Goal: Complete application form

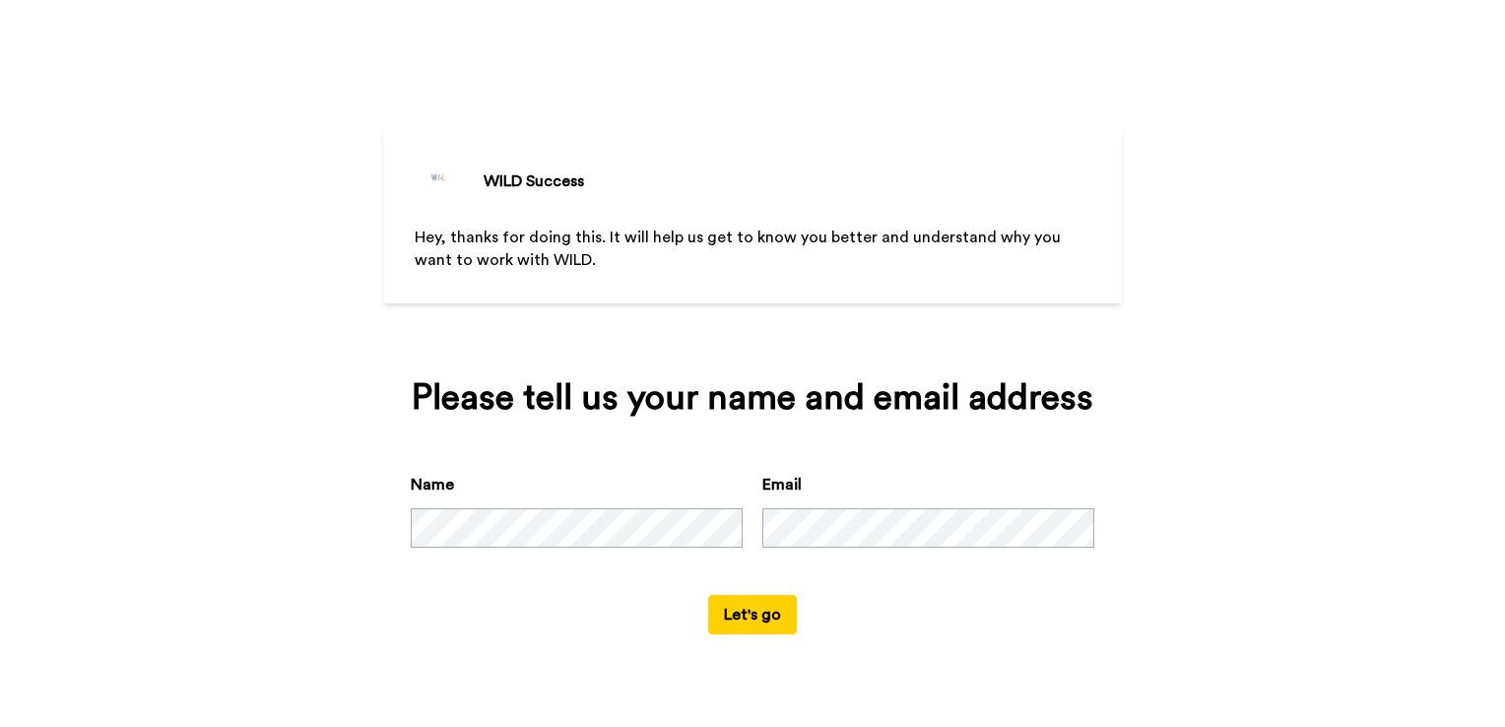
click at [763, 617] on button "Let's go" at bounding box center [752, 614] width 89 height 39
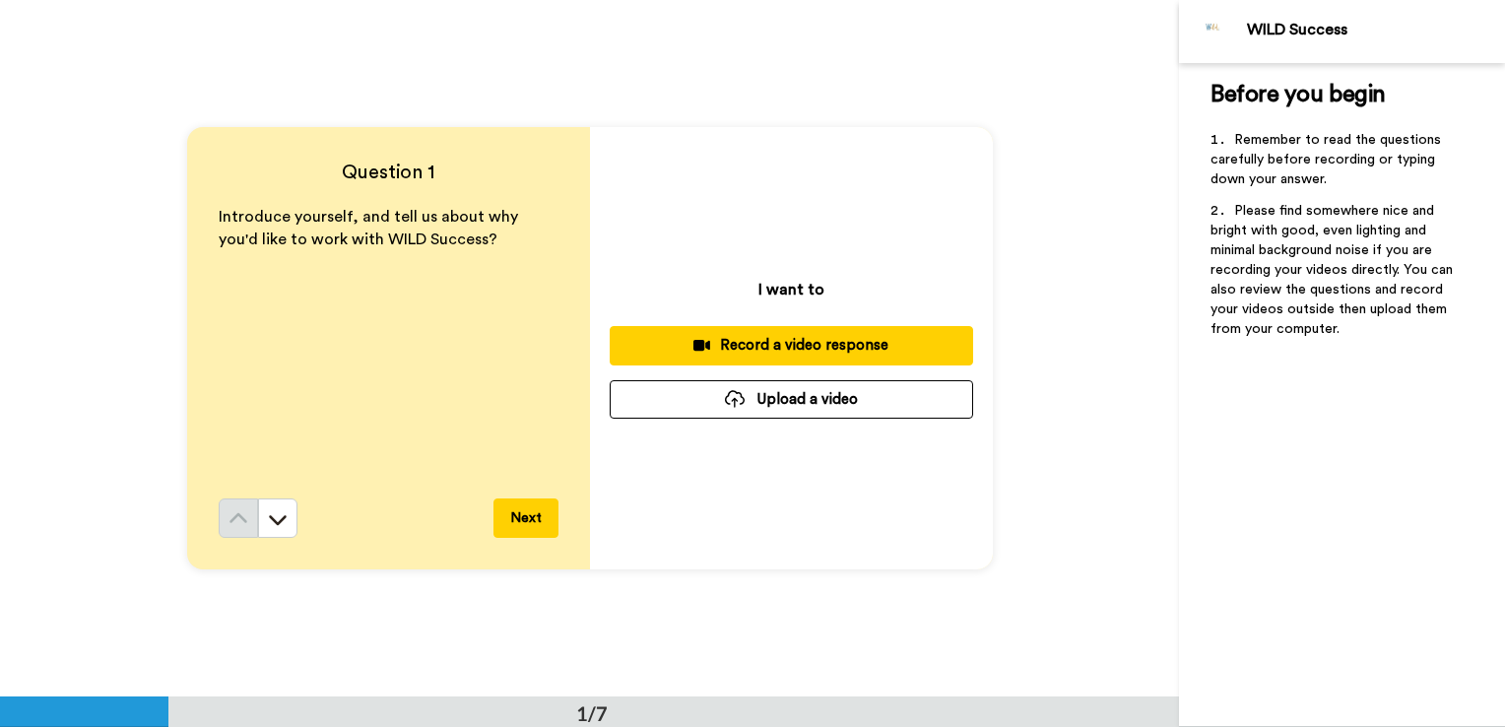
click at [1276, 530] on div "Before you begin ﻿ Remember to read the questions carefully before recording or…" at bounding box center [1342, 395] width 326 height 664
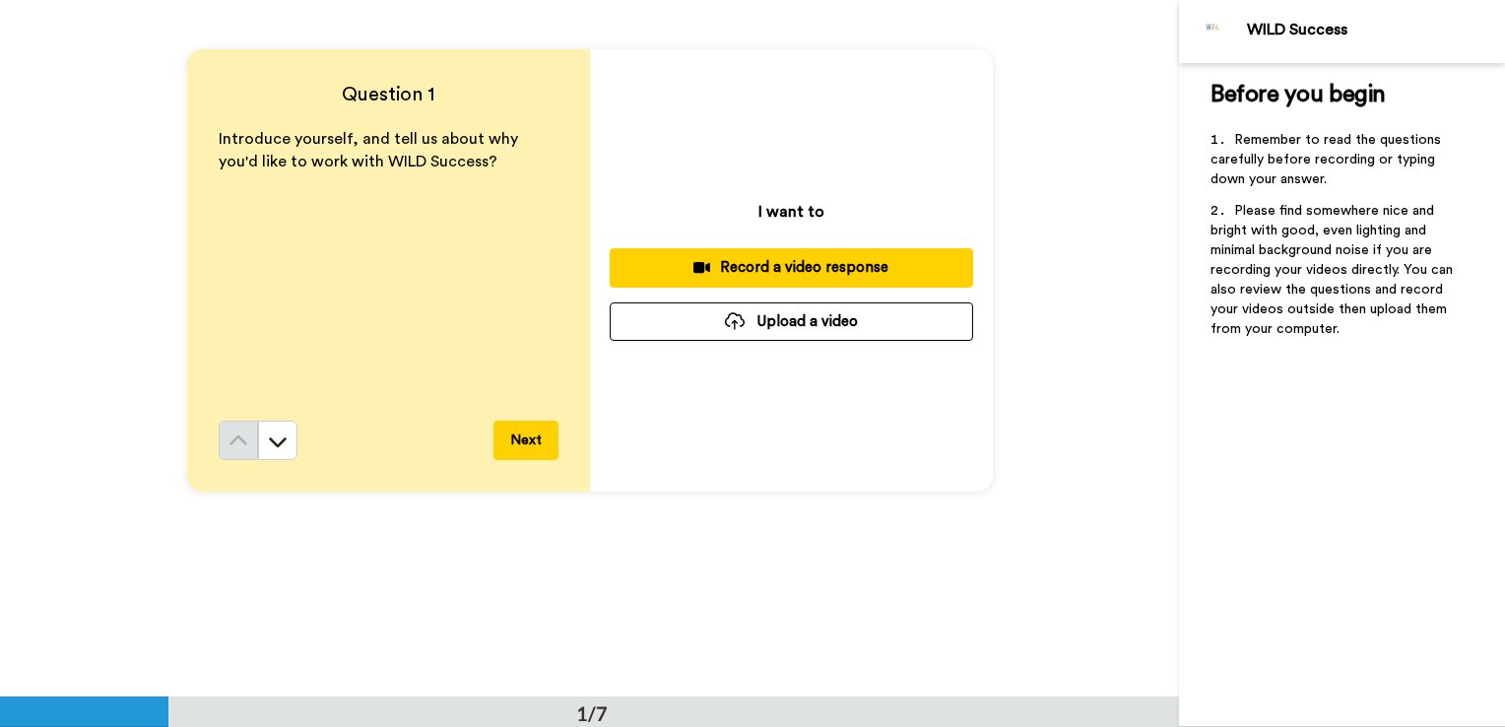
scroll to position [197, 0]
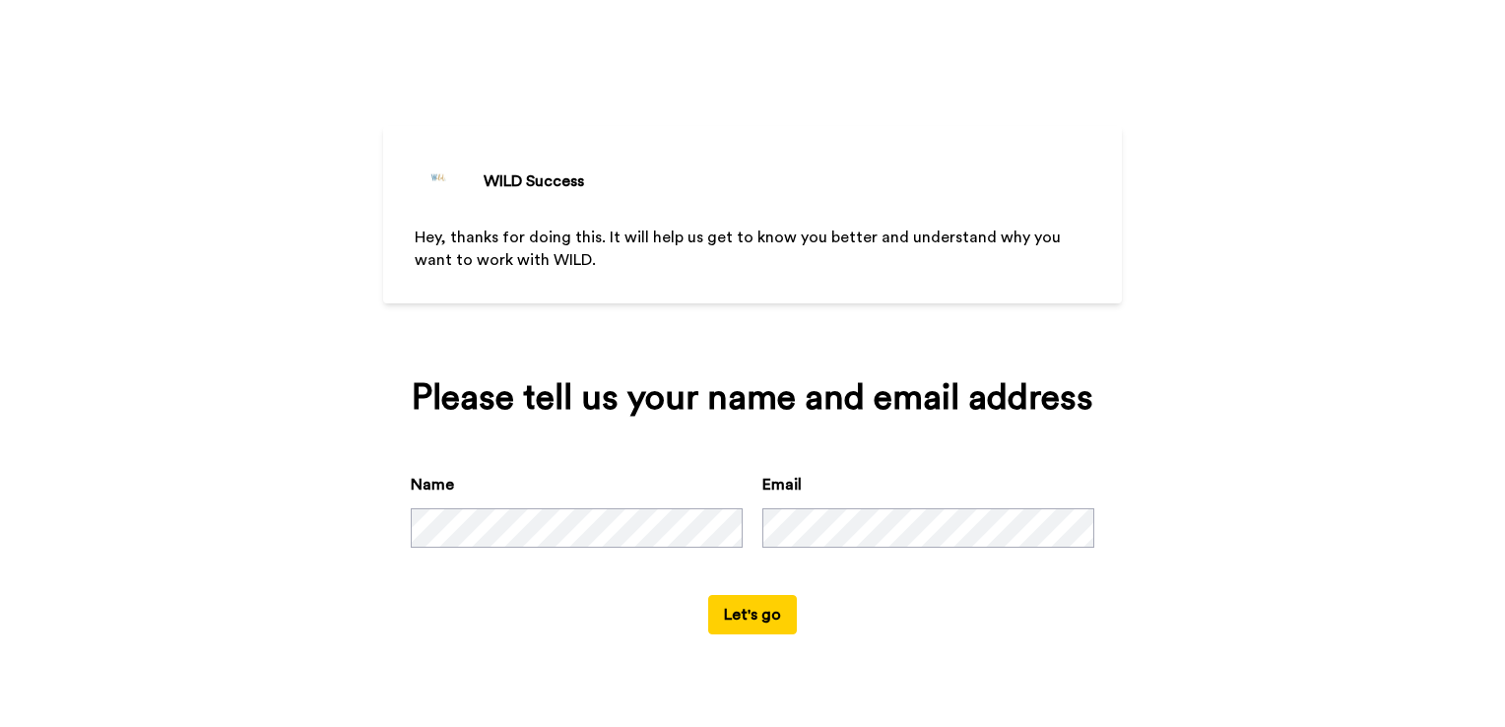
click at [748, 609] on button "Let's go" at bounding box center [752, 614] width 89 height 39
